Goal: Check status

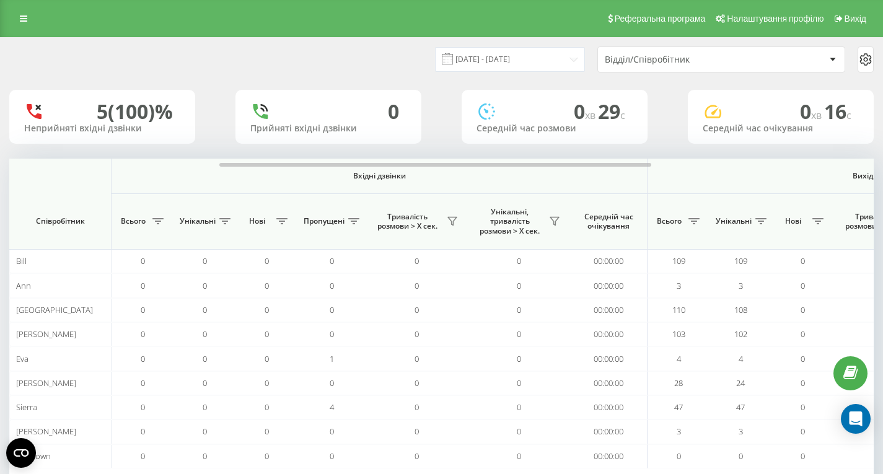
scroll to position [0, 140]
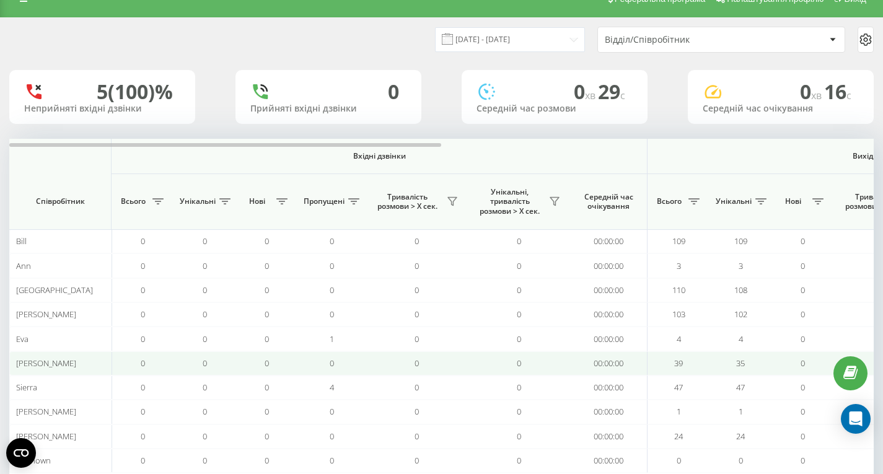
scroll to position [23, 0]
